Goal: Task Accomplishment & Management: Manage account settings

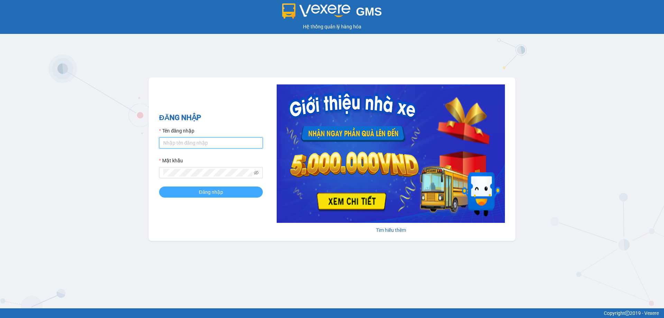
type input "thuy.bmtai"
click at [225, 196] on button "Đăng nhập" at bounding box center [211, 191] width 104 height 11
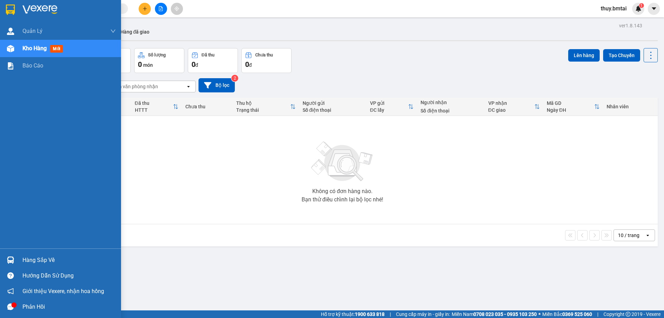
click at [27, 253] on div "Hàng sắp về" at bounding box center [60, 260] width 121 height 16
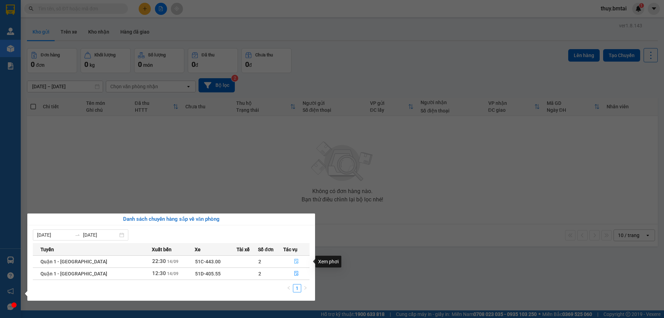
click at [295, 262] on icon "file-done" at bounding box center [296, 261] width 5 height 5
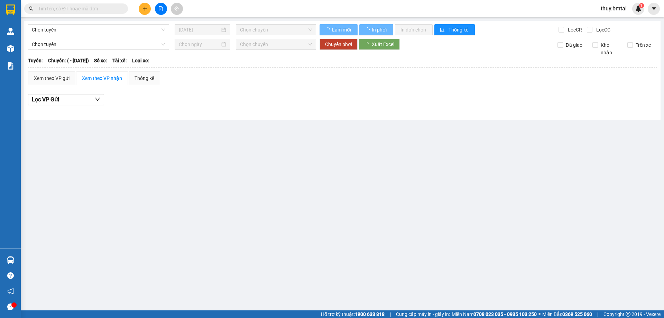
type input "14/09/2025"
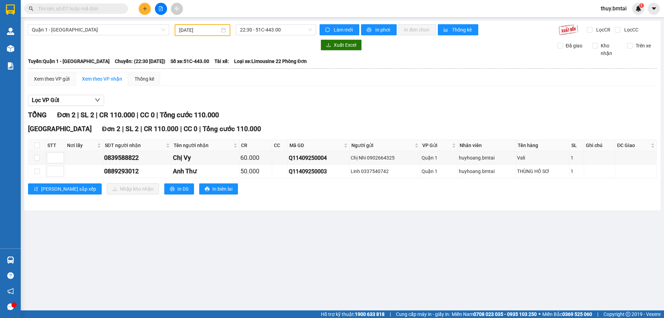
click at [32, 146] on th at bounding box center [36, 145] width 17 height 11
click at [37, 146] on input "checkbox" at bounding box center [37, 145] width 6 height 6
checkbox input "true"
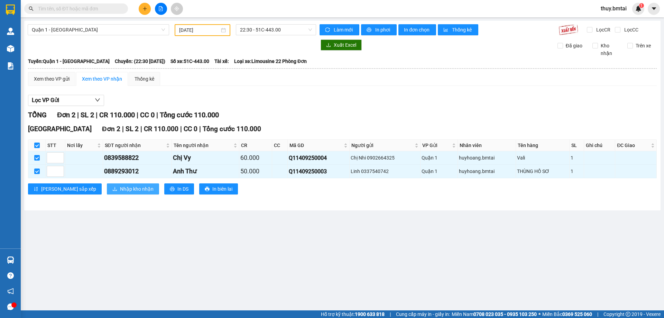
click at [120, 188] on span "Nhập kho nhận" at bounding box center [137, 189] width 34 height 8
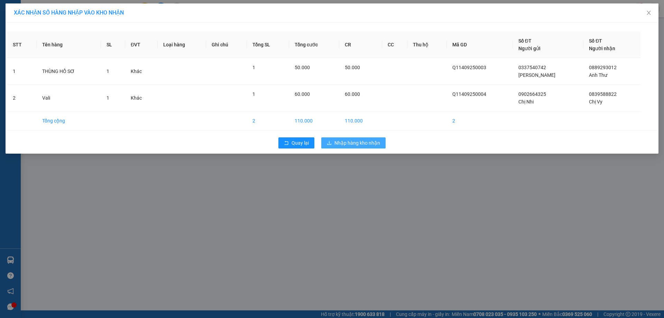
click at [350, 139] on button "Nhập hàng kho nhận" at bounding box center [353, 142] width 64 height 11
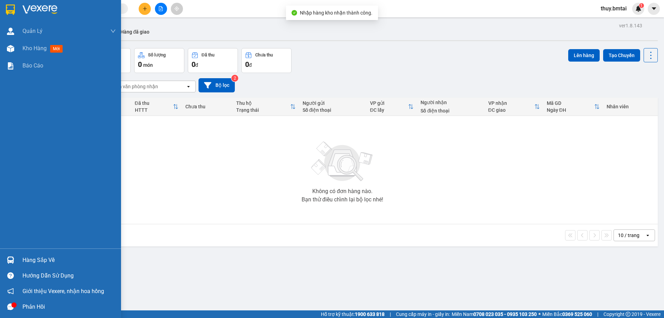
click at [21, 261] on div "Hàng sắp về" at bounding box center [60, 260] width 121 height 16
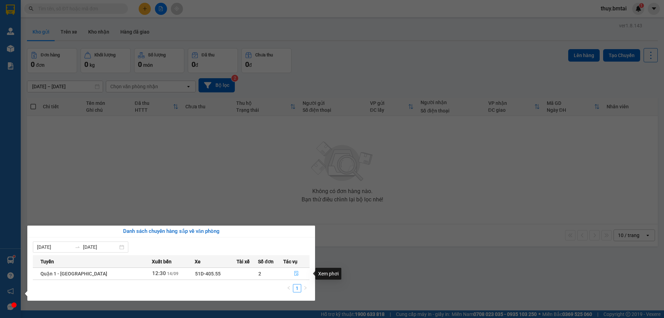
click at [296, 273] on icon "file-done" at bounding box center [296, 273] width 4 height 5
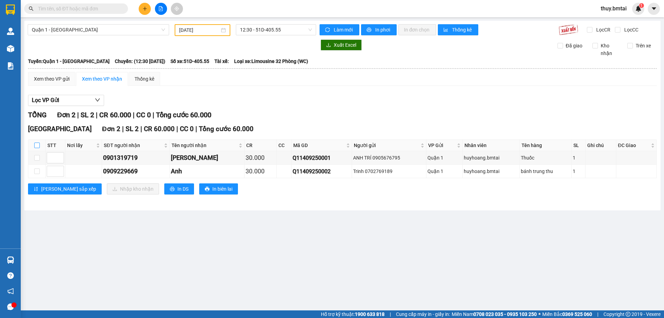
click at [35, 146] on input "checkbox" at bounding box center [37, 145] width 6 height 6
checkbox input "true"
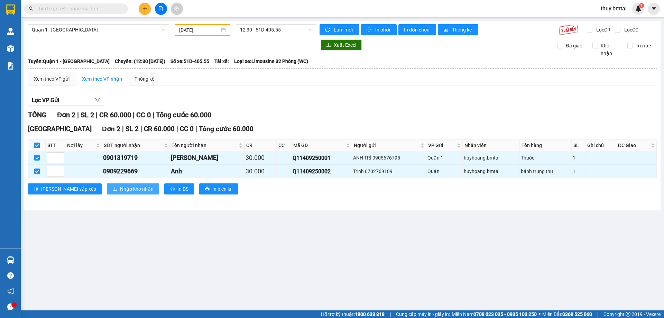
click at [120, 188] on span "Nhập kho nhận" at bounding box center [137, 189] width 34 height 8
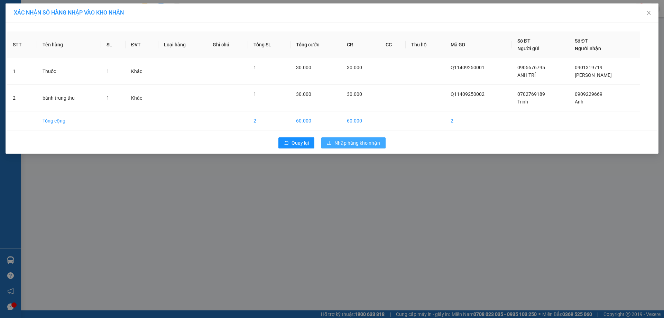
click at [370, 140] on span "Nhập hàng kho nhận" at bounding box center [357, 143] width 46 height 8
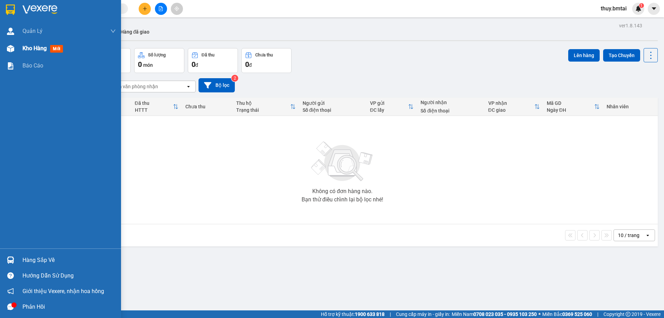
click at [31, 53] on div "Kho hàng mới" at bounding box center [68, 48] width 93 height 17
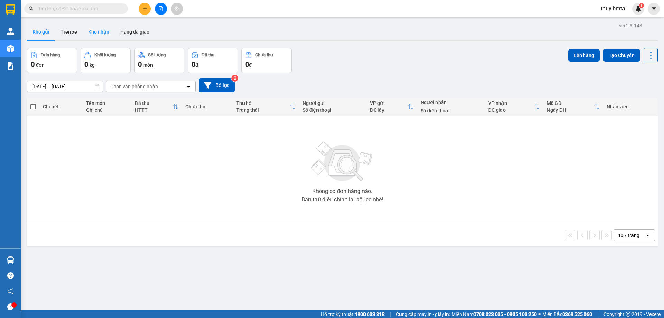
click at [103, 28] on button "Kho nhận" at bounding box center [99, 32] width 32 height 17
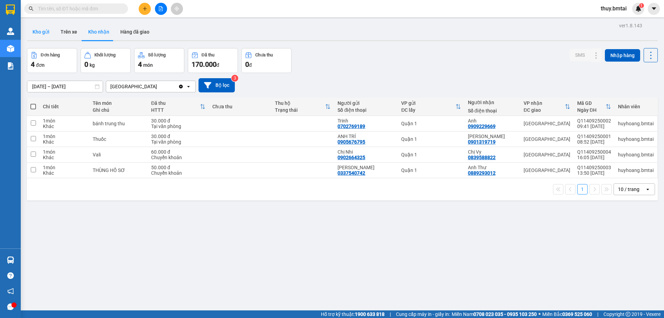
click at [35, 29] on button "Kho gửi" at bounding box center [41, 32] width 28 height 17
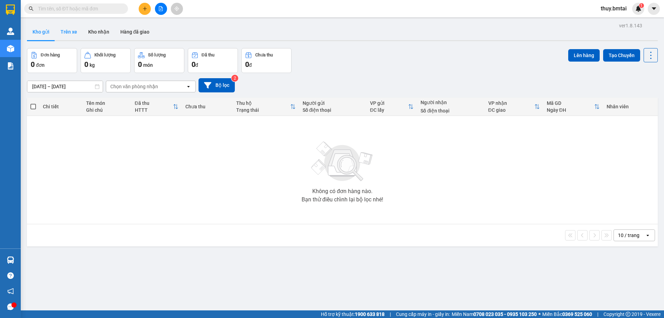
click at [67, 31] on button "Trên xe" at bounding box center [69, 32] width 28 height 17
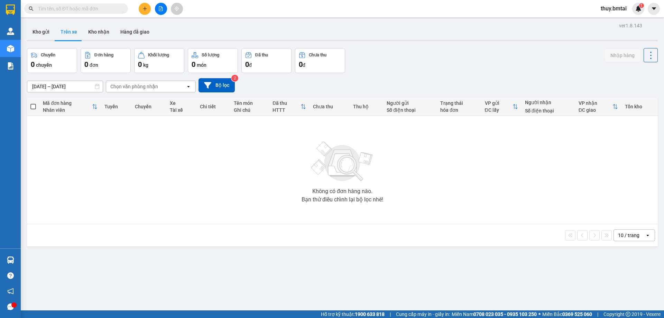
click at [163, 169] on div "Không có đơn hàng nào. Bạn thử điều chỉnh lại bộ lọc nhé!" at bounding box center [342, 170] width 624 height 104
